Goal: Navigation & Orientation: Find specific page/section

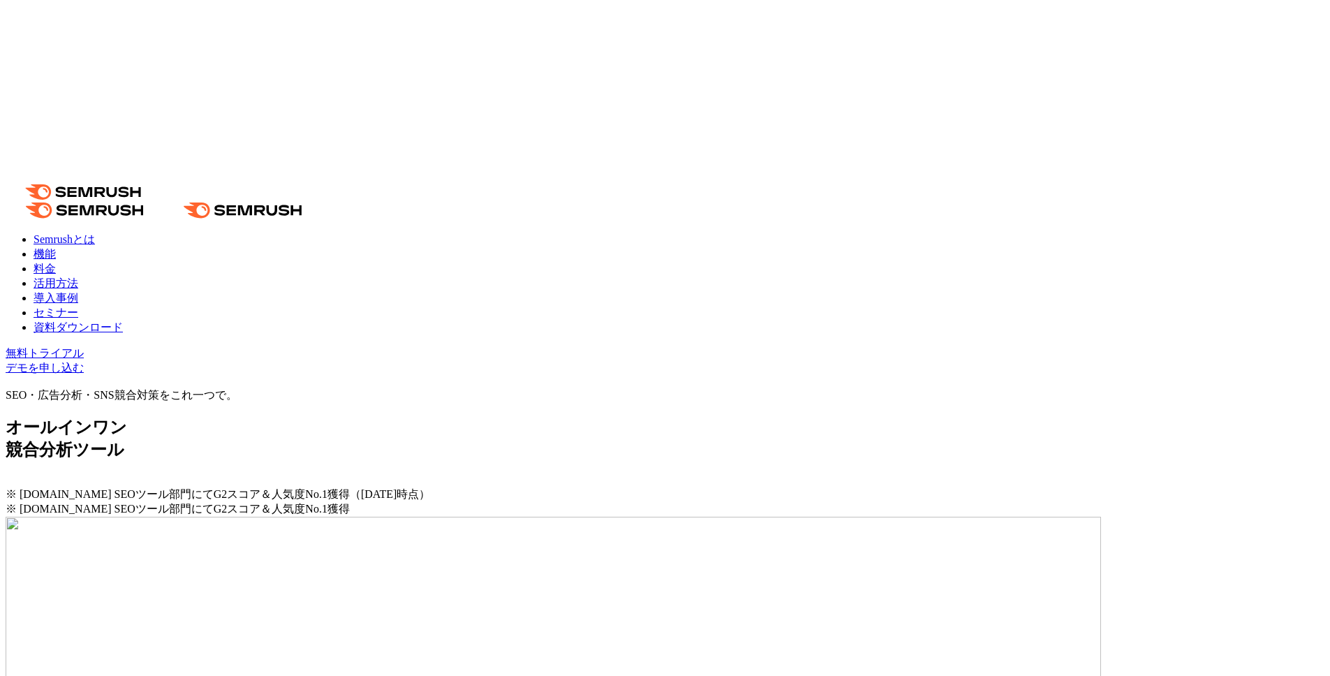
click at [78, 306] on link "セミナー" at bounding box center [56, 312] width 45 height 12
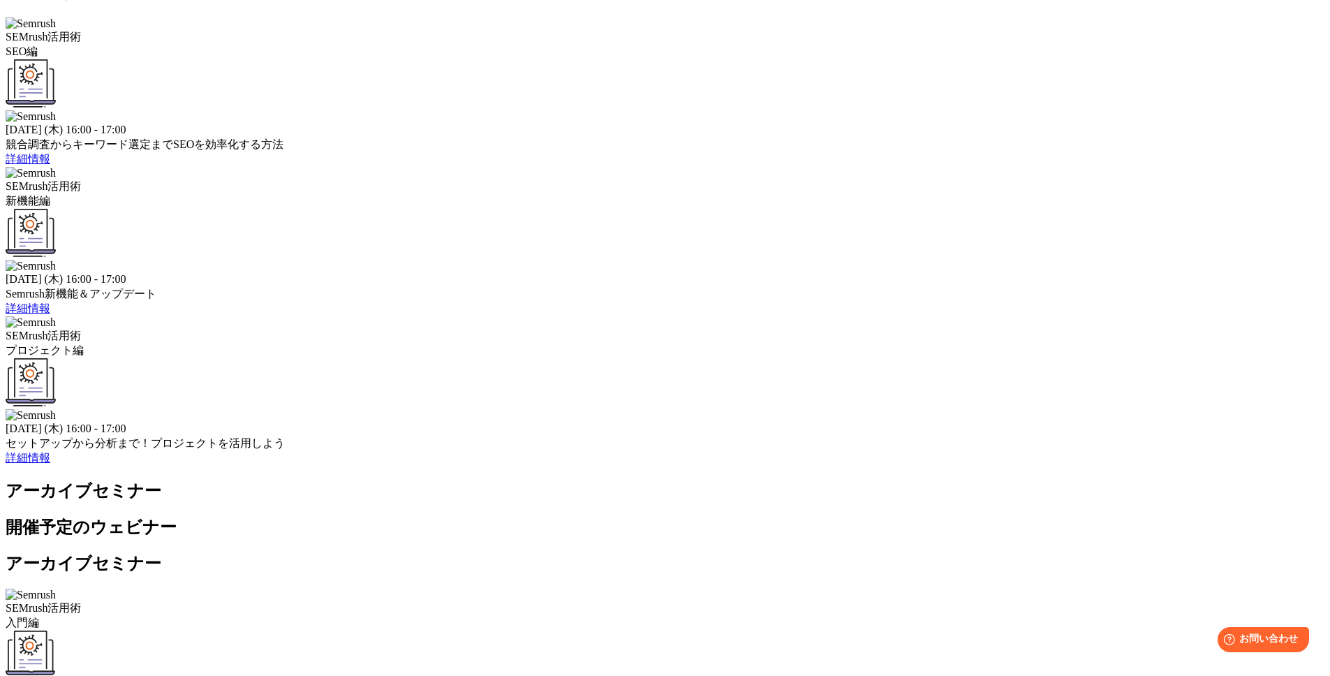
scroll to position [732, 0]
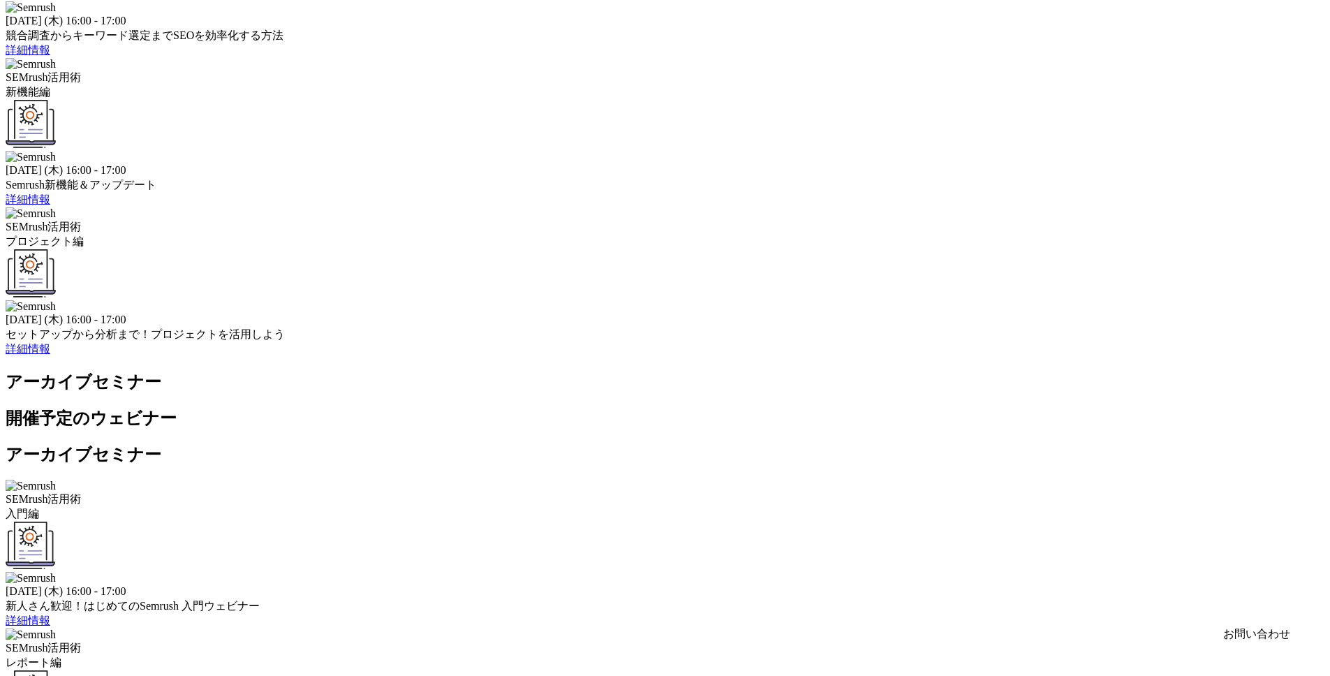
scroll to position [732, 0]
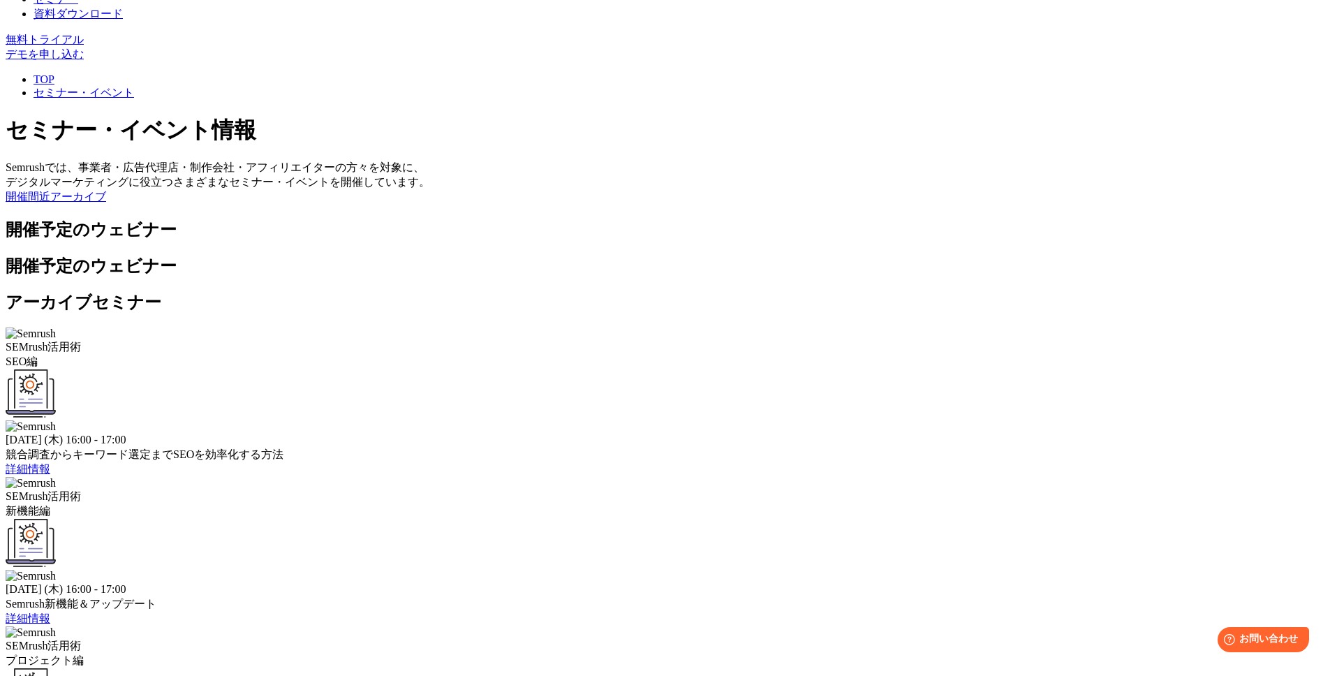
scroll to position [311, 0]
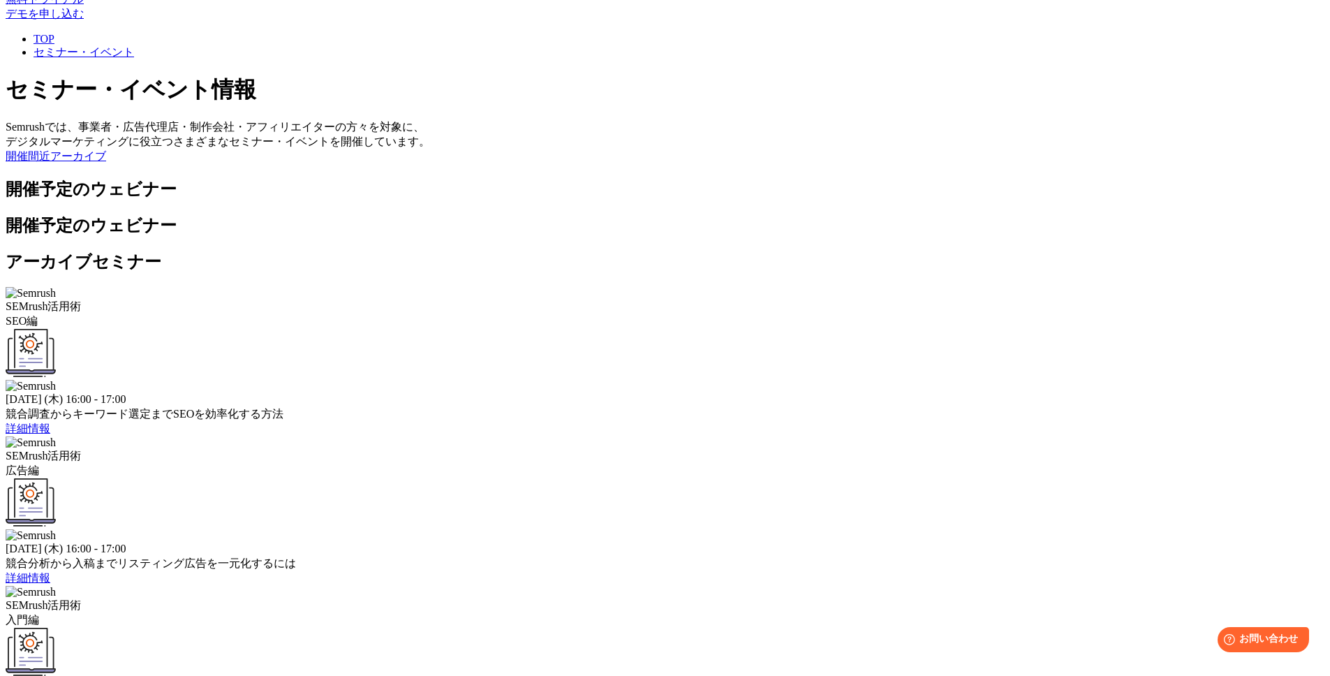
scroll to position [403, 0]
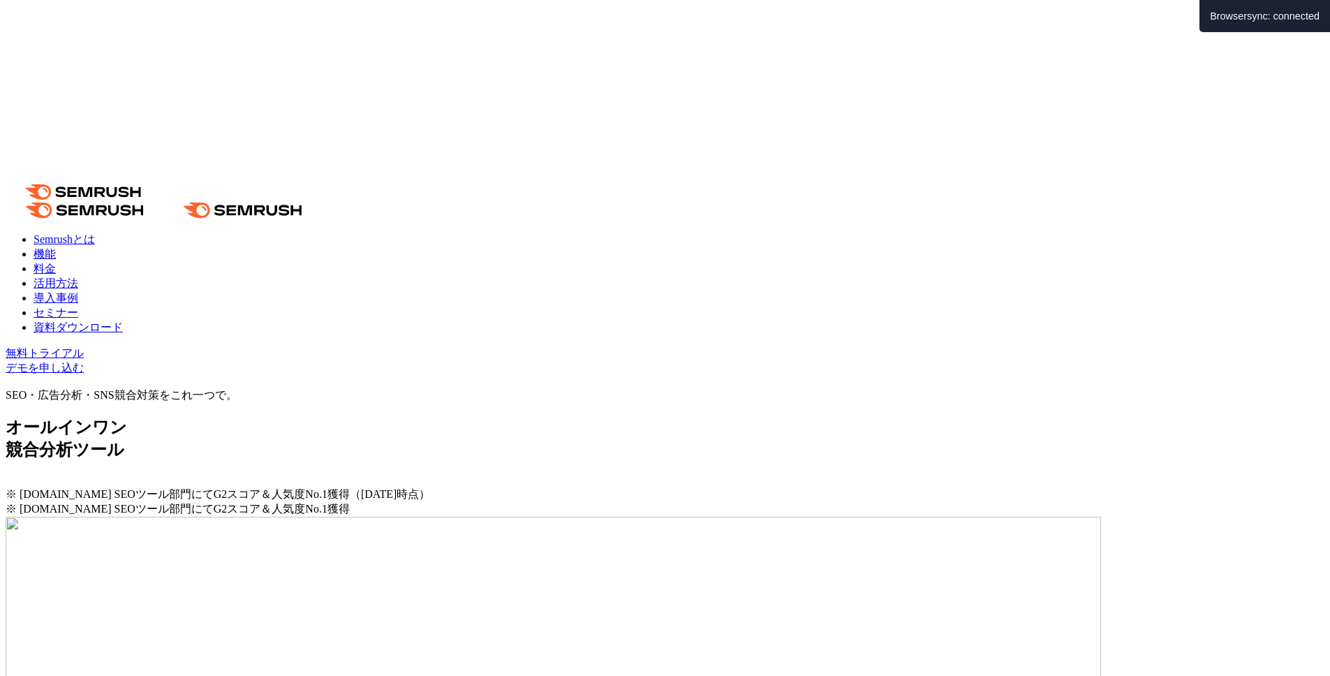
drag, startPoint x: 543, startPoint y: 34, endPoint x: 677, endPoint y: 0, distance: 138.1
click at [78, 306] on link "セミナー" at bounding box center [56, 312] width 45 height 12
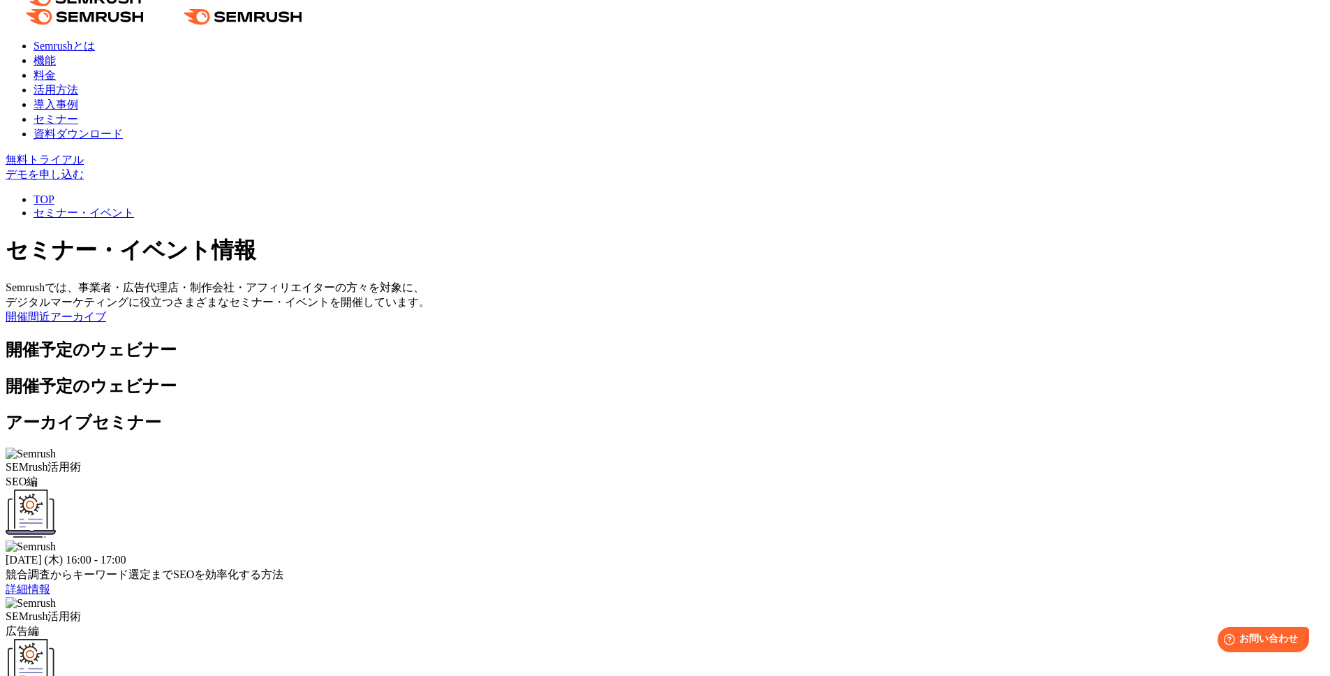
scroll to position [232, 0]
